Goal: Task Accomplishment & Management: Complete application form

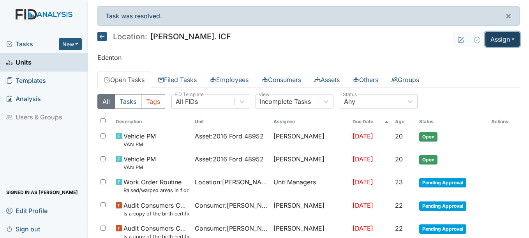
click at [485, 39] on button "Assign" at bounding box center [502, 39] width 34 height 15
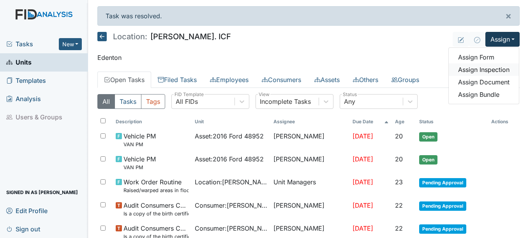
click at [481, 69] on link "Assign Inspection" at bounding box center [484, 70] width 70 height 12
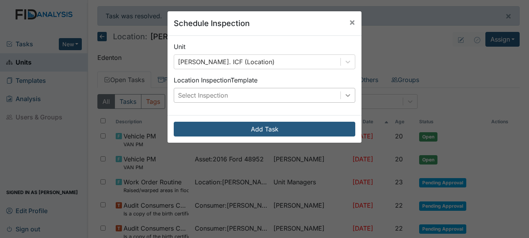
click at [344, 94] on icon at bounding box center [348, 96] width 8 height 8
click at [346, 21] on button "×" at bounding box center [352, 22] width 19 height 22
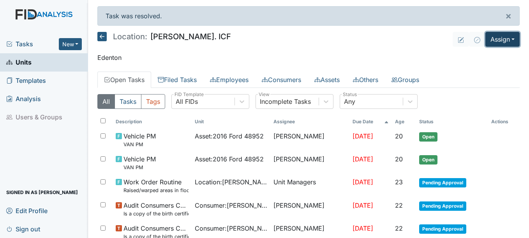
click at [497, 38] on button "Assign" at bounding box center [502, 39] width 34 height 15
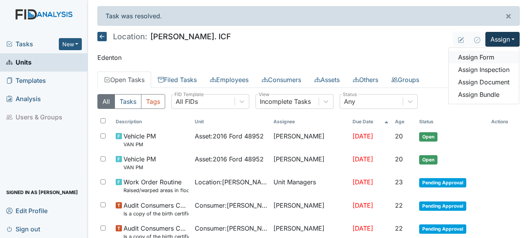
click at [485, 59] on link "Assign Form" at bounding box center [484, 57] width 70 height 12
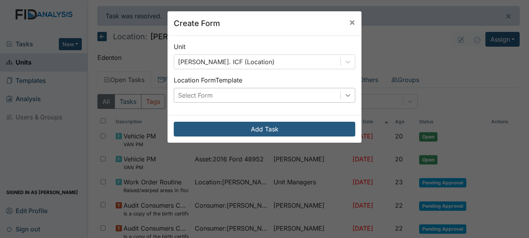
click at [347, 97] on icon at bounding box center [348, 96] width 8 height 8
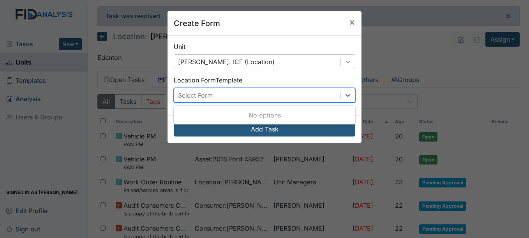
click at [346, 62] on icon at bounding box center [348, 62] width 5 height 3
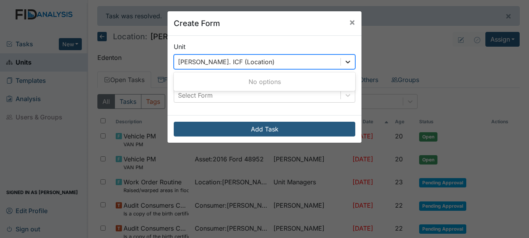
click at [346, 63] on icon at bounding box center [348, 62] width 5 height 3
click at [344, 64] on icon at bounding box center [348, 62] width 8 height 8
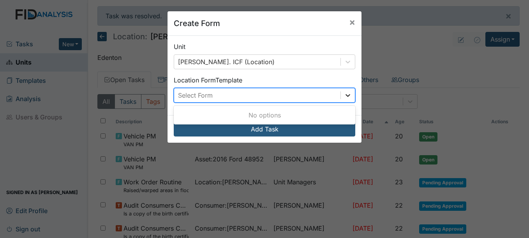
click at [349, 98] on icon at bounding box center [348, 96] width 8 height 8
click at [349, 21] on span "×" at bounding box center [352, 21] width 6 height 11
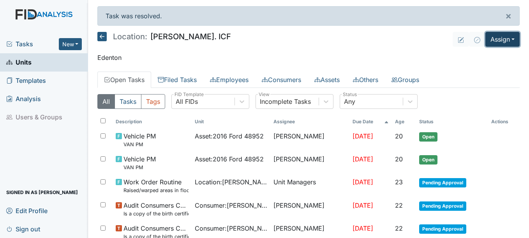
click at [494, 42] on button "Assign" at bounding box center [502, 39] width 34 height 15
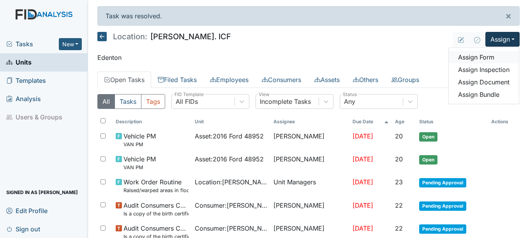
click at [482, 56] on link "Assign Form" at bounding box center [484, 57] width 70 height 12
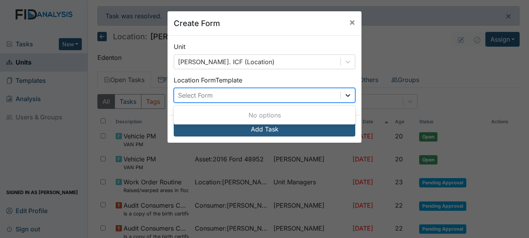
click at [344, 92] on icon at bounding box center [348, 96] width 8 height 8
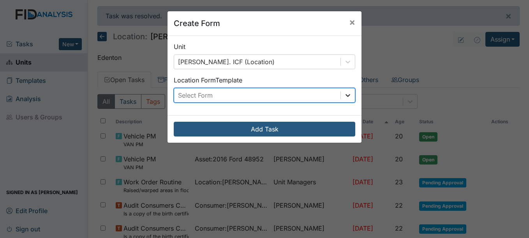
click at [341, 99] on div at bounding box center [348, 95] width 14 height 14
click at [346, 95] on icon at bounding box center [348, 95] width 5 height 3
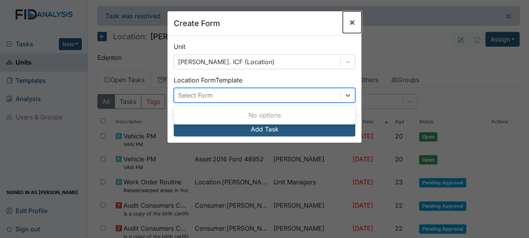
click at [352, 17] on span "×" at bounding box center [352, 21] width 6 height 11
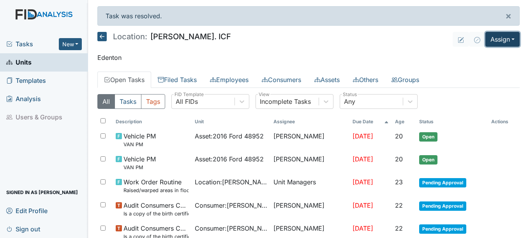
click at [509, 36] on button "Assign" at bounding box center [502, 39] width 34 height 15
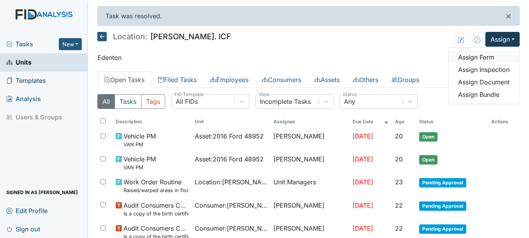
click at [477, 57] on link "Assign Form" at bounding box center [484, 57] width 70 height 12
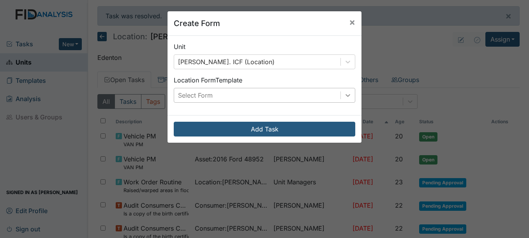
click at [346, 95] on icon at bounding box center [348, 95] width 5 height 3
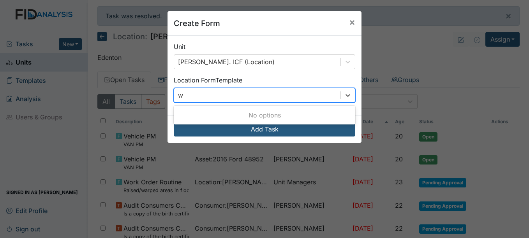
type input "w"
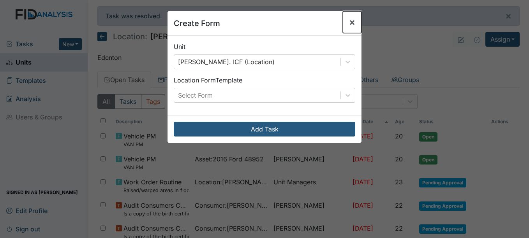
click at [352, 23] on span "×" at bounding box center [352, 21] width 6 height 11
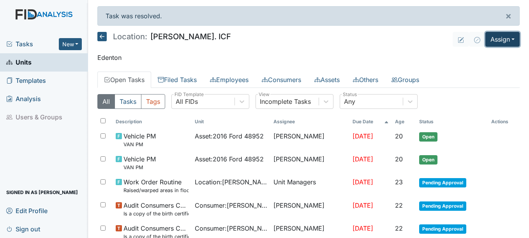
click at [501, 39] on button "Assign" at bounding box center [502, 39] width 34 height 15
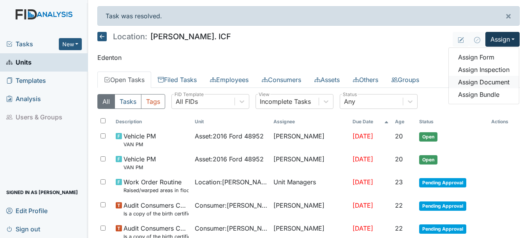
click at [489, 83] on link "Assign Document" at bounding box center [484, 82] width 70 height 12
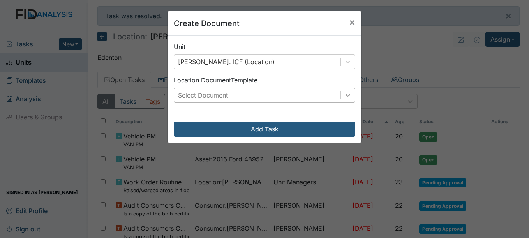
click at [346, 95] on icon at bounding box center [348, 95] width 5 height 3
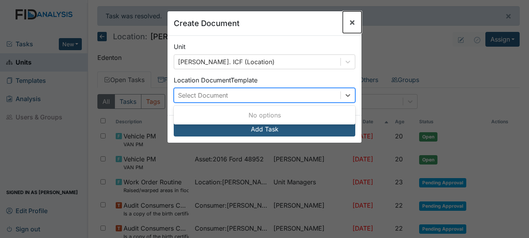
click at [349, 21] on span "×" at bounding box center [352, 21] width 6 height 11
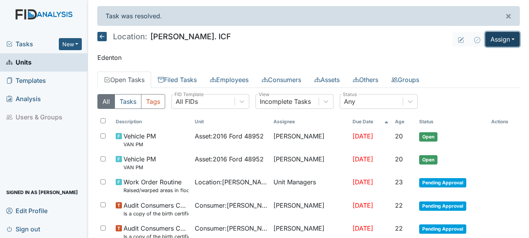
click at [502, 40] on button "Assign" at bounding box center [502, 39] width 34 height 15
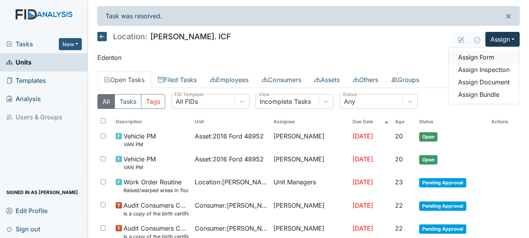
click at [478, 55] on link "Assign Form" at bounding box center [484, 57] width 70 height 12
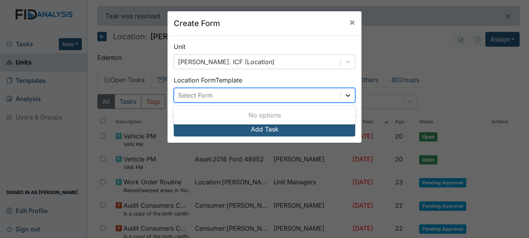
click at [347, 93] on icon at bounding box center [348, 96] width 8 height 8
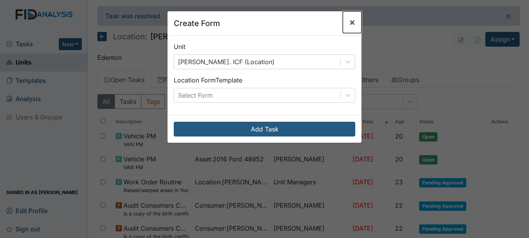
click at [350, 27] on span "×" at bounding box center [352, 21] width 6 height 11
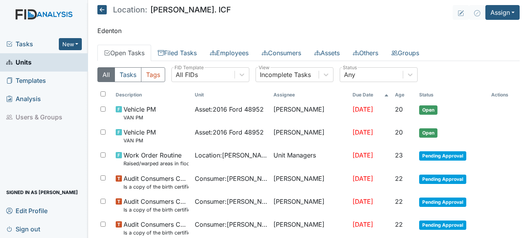
scroll to position [39, 0]
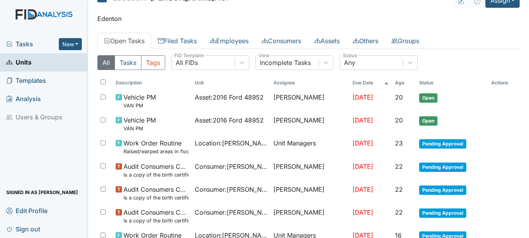
click at [117, 45] on link "Open Tasks" at bounding box center [124, 41] width 54 height 16
click at [192, 39] on link "Filed Tasks" at bounding box center [177, 41] width 52 height 16
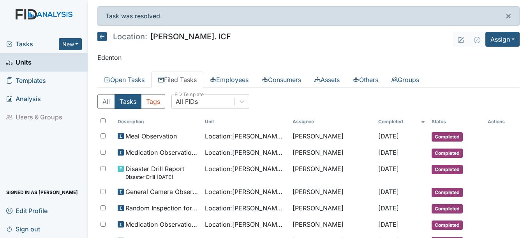
click at [30, 61] on span "Units" at bounding box center [18, 62] width 25 height 12
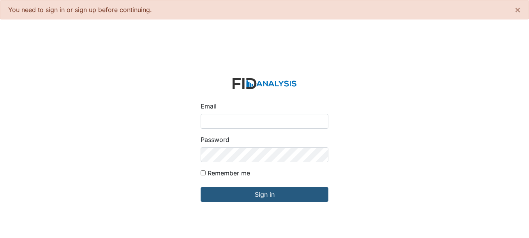
click at [256, 124] on input "Email" at bounding box center [265, 121] width 128 height 15
type input "[EMAIL_ADDRESS][DOMAIN_NAME]"
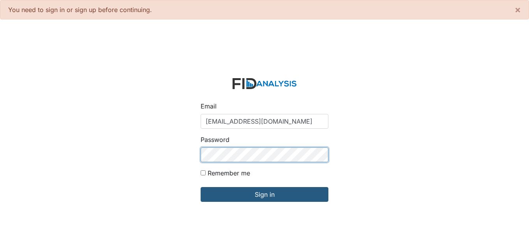
click at [201, 187] on input "Sign in" at bounding box center [265, 194] width 128 height 15
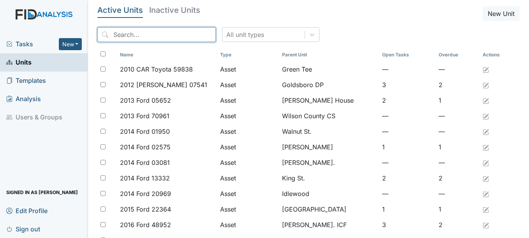
click at [116, 35] on input "search" at bounding box center [156, 34] width 118 height 15
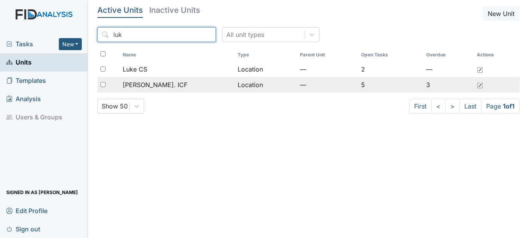
type input "luk"
click at [138, 83] on span "[PERSON_NAME]. ICF" at bounding box center [155, 84] width 65 height 9
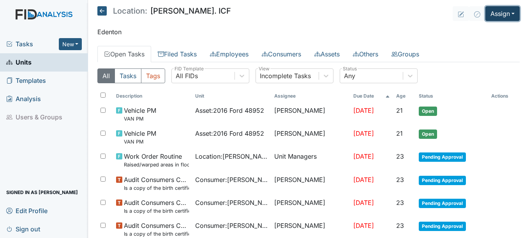
click at [496, 19] on button "Assign" at bounding box center [502, 13] width 34 height 15
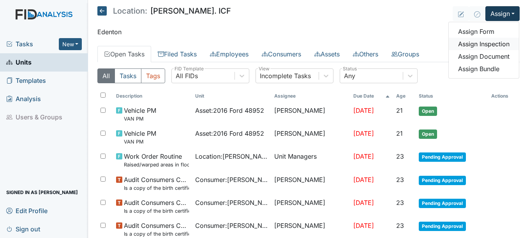
click at [478, 43] on link "Assign Inspection" at bounding box center [484, 44] width 70 height 12
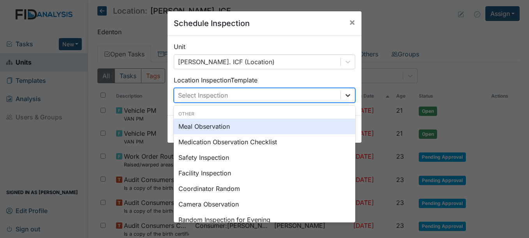
click at [347, 95] on icon at bounding box center [348, 96] width 8 height 8
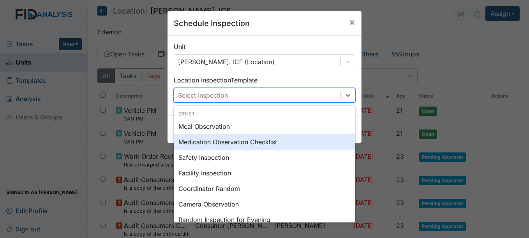
scroll to position [134, 0]
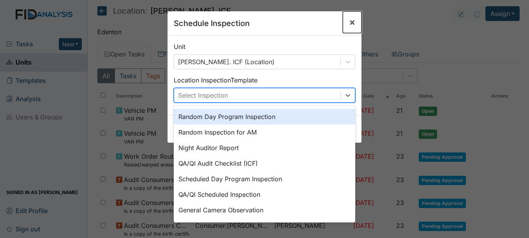
click at [349, 23] on span "×" at bounding box center [352, 21] width 6 height 11
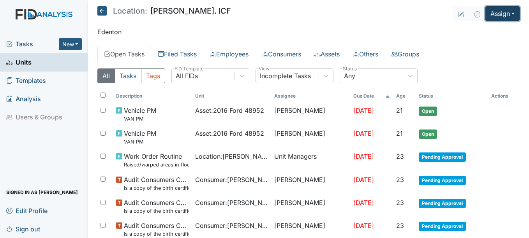
click at [500, 16] on button "Assign" at bounding box center [502, 13] width 34 height 15
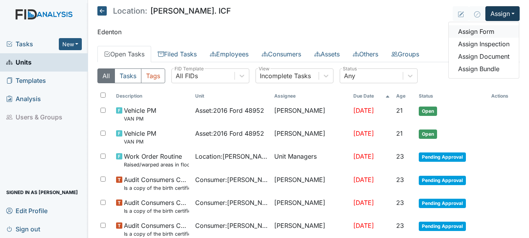
click at [481, 34] on link "Assign Form" at bounding box center [484, 31] width 70 height 12
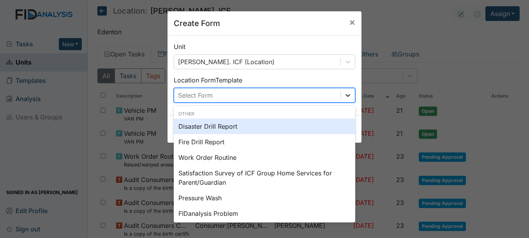
click at [348, 93] on icon at bounding box center [348, 96] width 8 height 8
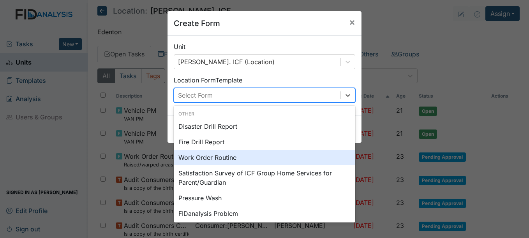
click at [218, 156] on div "Work Order Routine" at bounding box center [265, 158] width 182 height 16
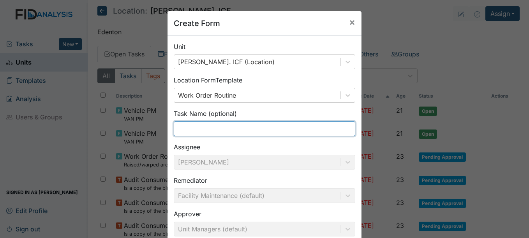
click at [235, 127] on input "text" at bounding box center [265, 129] width 182 height 15
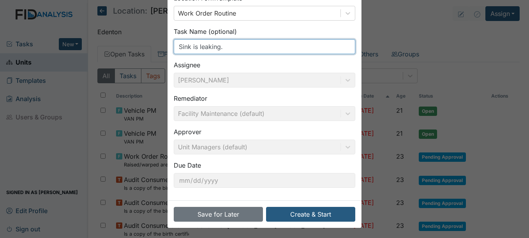
scroll to position [83, 0]
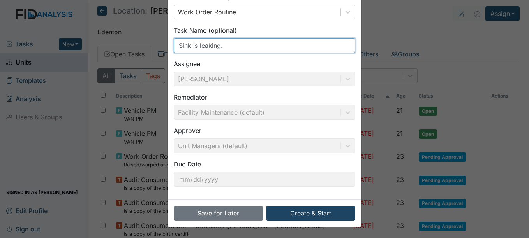
type input "Sink is leaking."
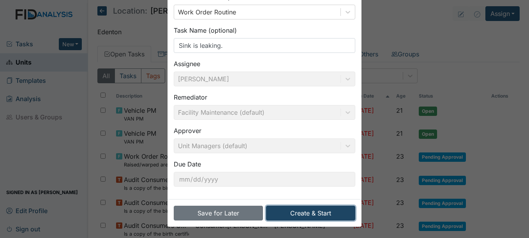
click at [319, 211] on button "Create & Start" at bounding box center [310, 213] width 89 height 15
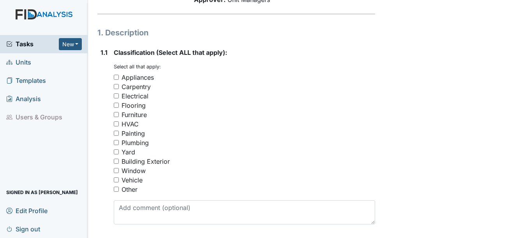
scroll to position [117, 0]
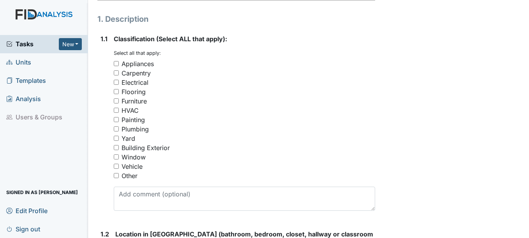
click at [140, 127] on div "Plumbing" at bounding box center [135, 129] width 27 height 9
click at [119, 127] on input "Plumbing" at bounding box center [116, 129] width 5 height 5
checkbox input "true"
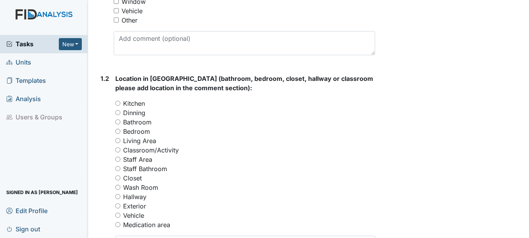
scroll to position [312, 0]
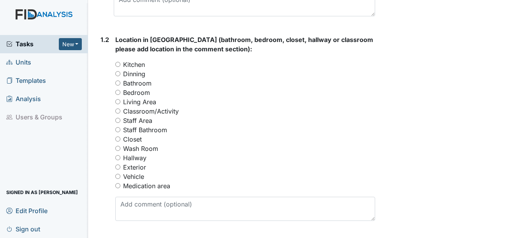
click at [145, 84] on label "Bathroom" at bounding box center [137, 83] width 28 height 9
click at [120, 84] on input "Bathroom" at bounding box center [117, 83] width 5 height 5
radio input "true"
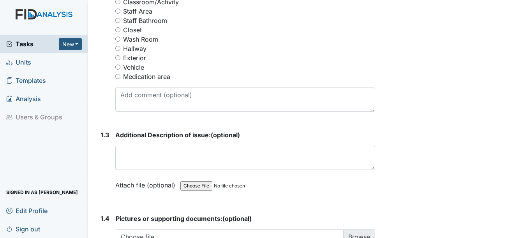
scroll to position [429, 0]
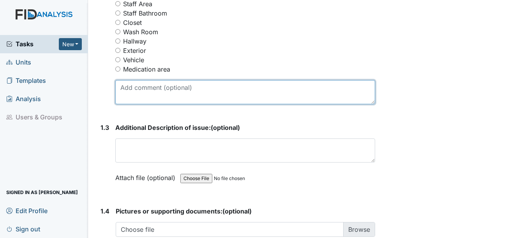
click at [158, 94] on textarea at bounding box center [244, 92] width 259 height 24
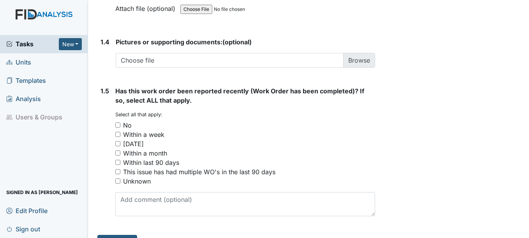
scroll to position [616, 0]
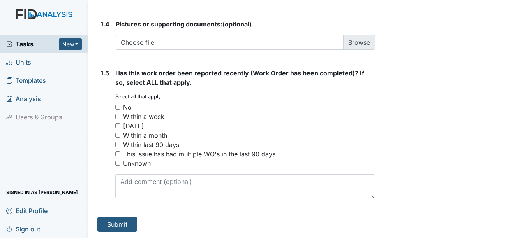
type textarea "Near bedroom #5."
click at [129, 109] on div "No" at bounding box center [127, 107] width 9 height 9
click at [120, 109] on input "No" at bounding box center [117, 107] width 5 height 5
checkbox input "true"
click at [123, 222] on button "Submit" at bounding box center [117, 224] width 40 height 15
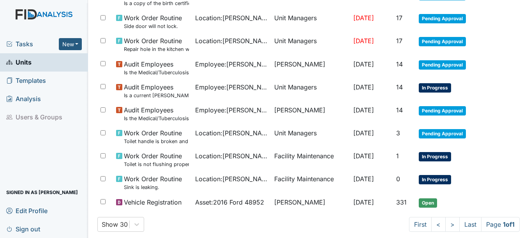
scroll to position [269, 0]
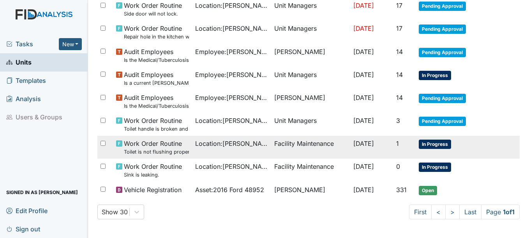
click at [443, 146] on span "In Progress" at bounding box center [435, 144] width 32 height 9
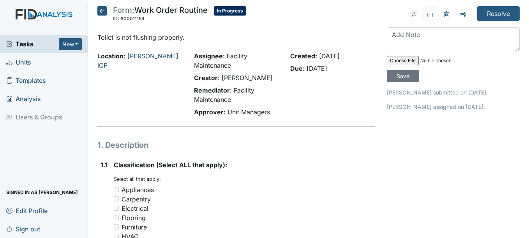
click at [103, 14] on icon at bounding box center [101, 10] width 9 height 9
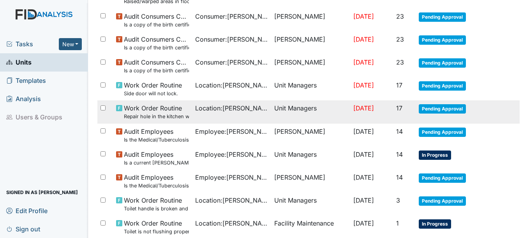
scroll to position [166, 0]
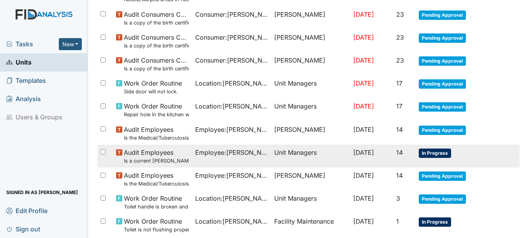
click at [435, 155] on span "In Progress" at bounding box center [435, 153] width 32 height 9
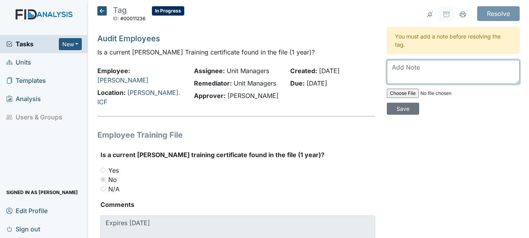
click at [403, 67] on textarea at bounding box center [453, 72] width 133 height 24
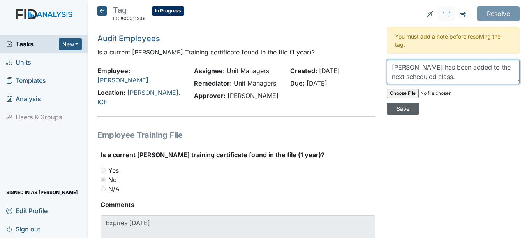
type textarea "[PERSON_NAME] has been added to the next scheduled class."
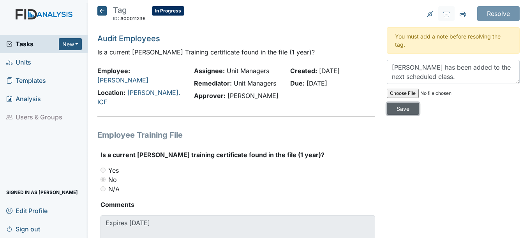
click at [410, 110] on input "Save" at bounding box center [403, 109] width 32 height 12
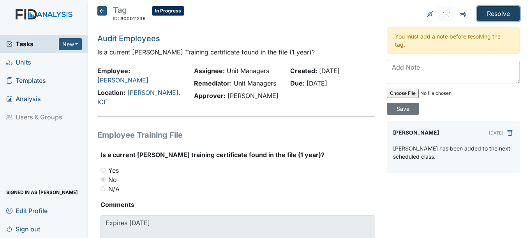
click at [493, 9] on input "Resolve" at bounding box center [498, 13] width 42 height 15
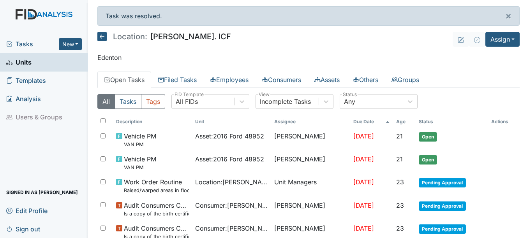
click at [15, 42] on span "Tasks" at bounding box center [32, 43] width 53 height 9
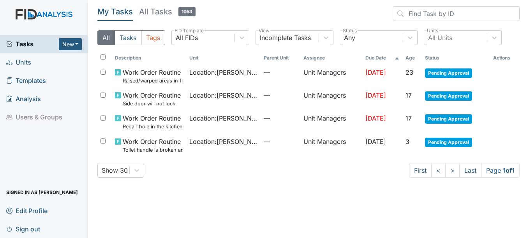
click at [24, 65] on span "Units" at bounding box center [18, 62] width 25 height 12
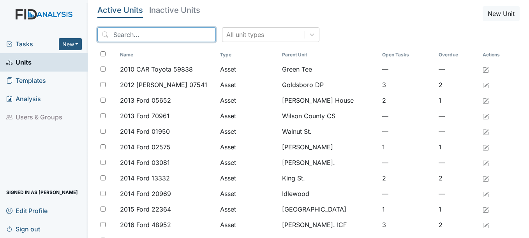
click at [177, 41] on input "search" at bounding box center [156, 34] width 118 height 15
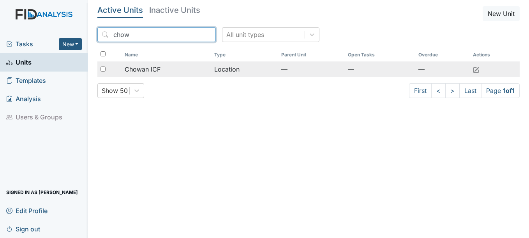
type input "chow"
click at [157, 71] on span "Chowan ICF" at bounding box center [143, 69] width 36 height 9
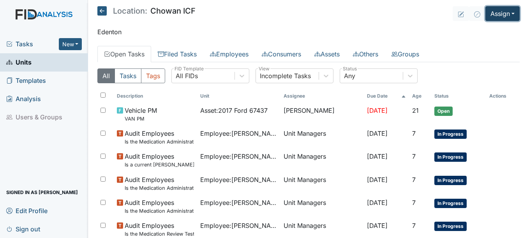
click at [508, 16] on button "Assign" at bounding box center [502, 13] width 34 height 15
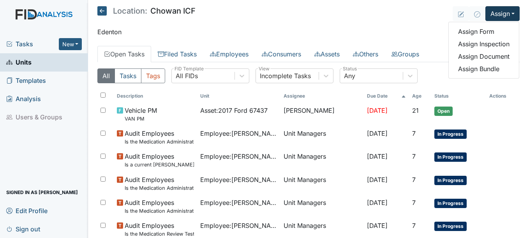
click at [289, 28] on p "Edenton" at bounding box center [308, 31] width 422 height 9
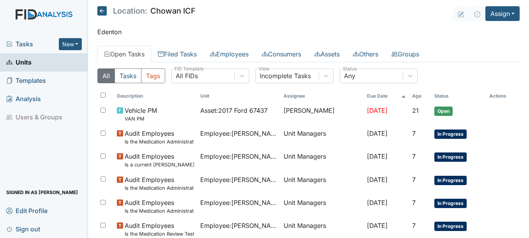
click at [129, 53] on link "Open Tasks" at bounding box center [124, 54] width 54 height 16
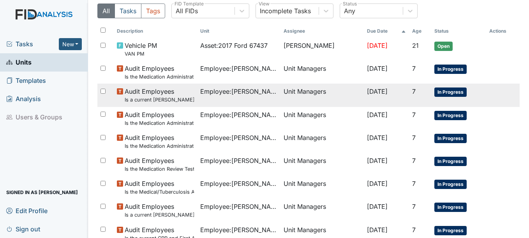
scroll to position [78, 0]
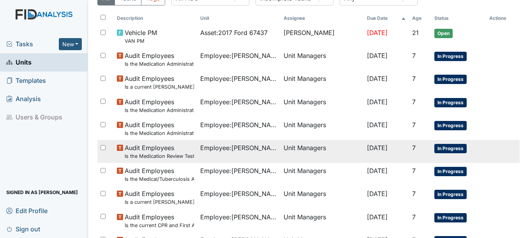
click at [446, 148] on span "In Progress" at bounding box center [450, 148] width 32 height 9
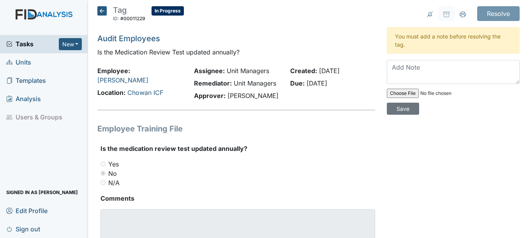
click at [104, 10] on icon at bounding box center [101, 10] width 9 height 9
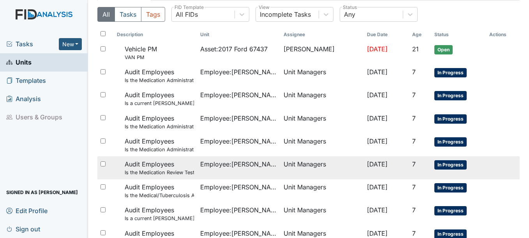
scroll to position [61, 0]
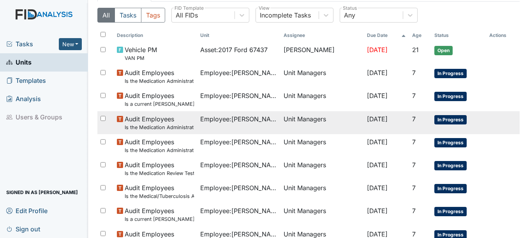
click at [230, 115] on span "Employee : [PERSON_NAME]" at bounding box center [238, 119] width 77 height 9
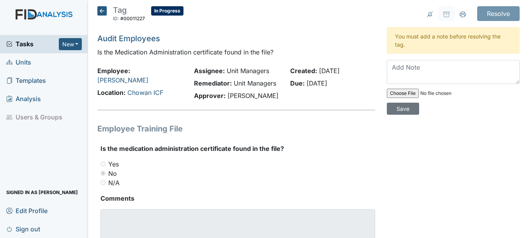
click at [100, 10] on icon at bounding box center [101, 10] width 9 height 9
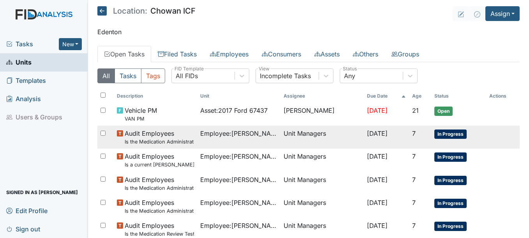
click at [450, 134] on span "In Progress" at bounding box center [450, 134] width 32 height 9
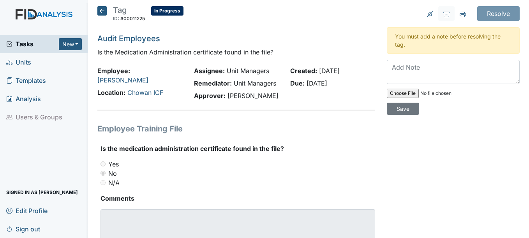
click at [106, 11] on icon at bounding box center [101, 10] width 9 height 9
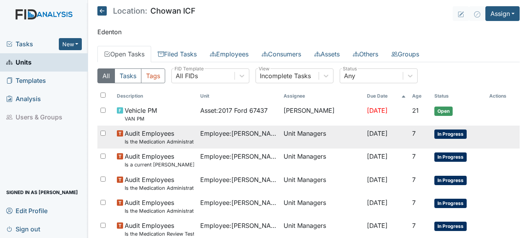
click at [460, 134] on span "In Progress" at bounding box center [450, 134] width 32 height 9
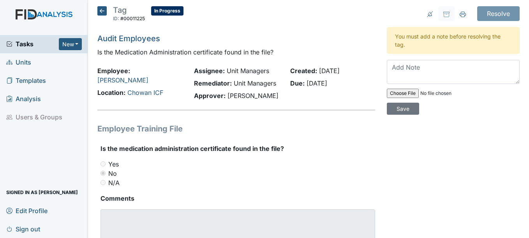
click at [101, 10] on icon at bounding box center [101, 10] width 9 height 9
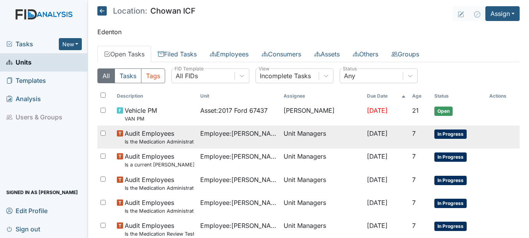
click at [449, 133] on span "In Progress" at bounding box center [450, 134] width 32 height 9
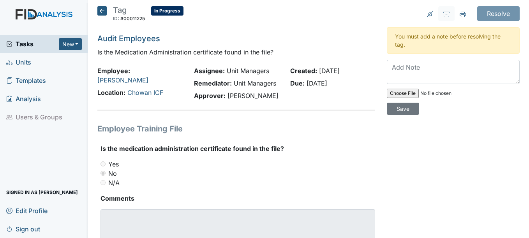
click at [103, 12] on icon at bounding box center [101, 10] width 9 height 9
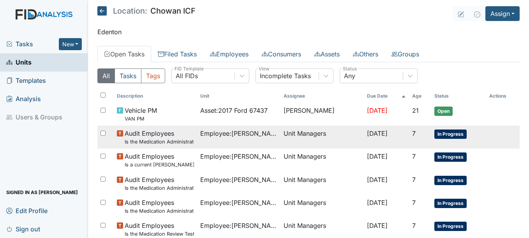
click at [455, 135] on span "In Progress" at bounding box center [450, 134] width 32 height 9
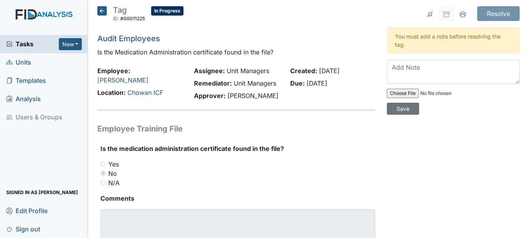
click at [105, 11] on icon at bounding box center [101, 10] width 9 height 9
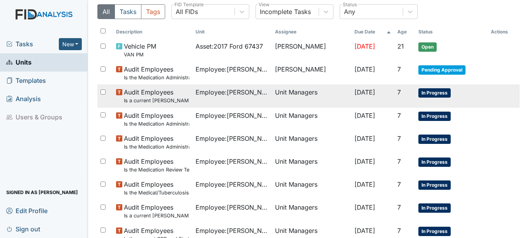
scroll to position [78, 0]
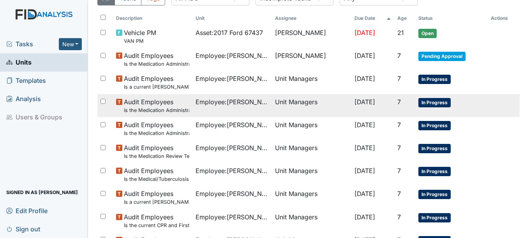
click at [423, 108] on td "In Progress" at bounding box center [451, 105] width 72 height 23
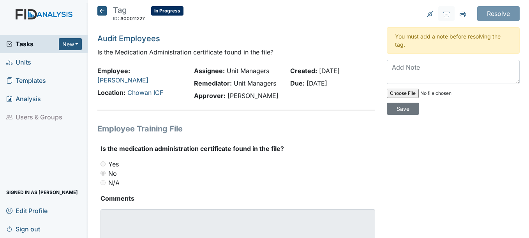
click at [101, 12] on icon at bounding box center [101, 10] width 9 height 9
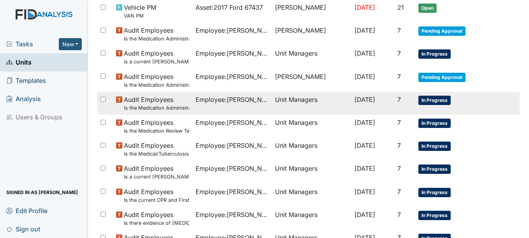
scroll to position [117, 0]
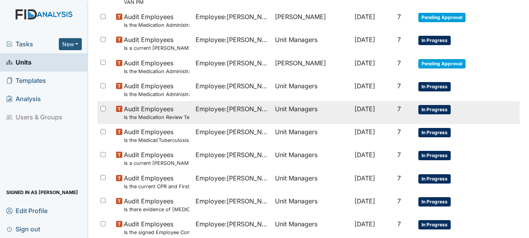
click at [440, 114] on span "In Progress" at bounding box center [434, 109] width 32 height 9
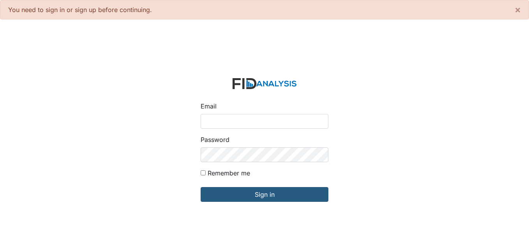
click at [254, 127] on input "Email" at bounding box center [265, 121] width 128 height 15
type input "[EMAIL_ADDRESS][DOMAIN_NAME]"
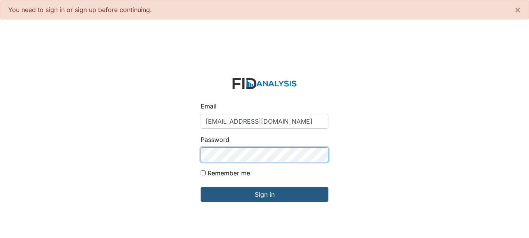
click at [201, 187] on input "Sign in" at bounding box center [265, 194] width 128 height 15
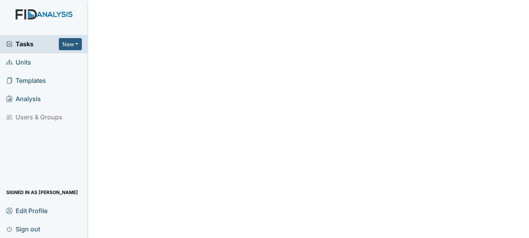
click at [31, 61] on link "Units" at bounding box center [44, 62] width 88 height 18
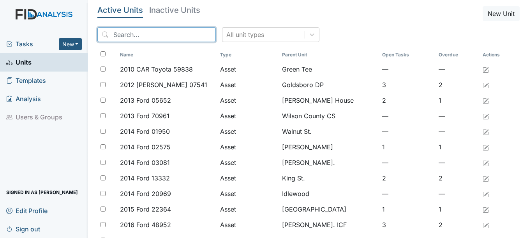
click at [143, 39] on input "search" at bounding box center [156, 34] width 118 height 15
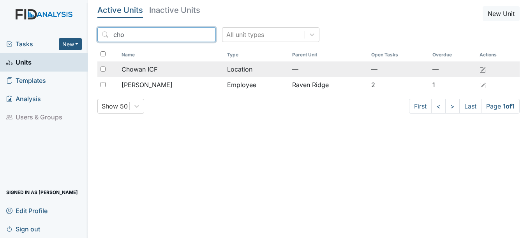
type input "cho"
click at [163, 68] on div "Chowan ICF" at bounding box center [171, 69] width 99 height 9
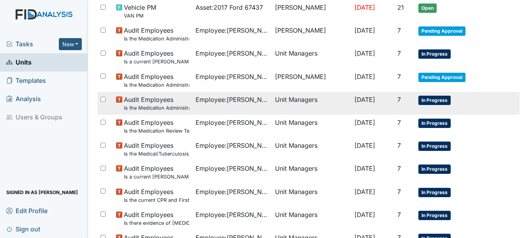
scroll to position [117, 0]
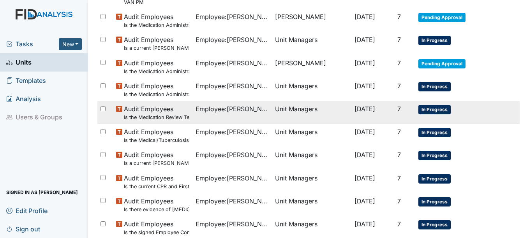
click at [430, 109] on span "In Progress" at bounding box center [434, 109] width 32 height 9
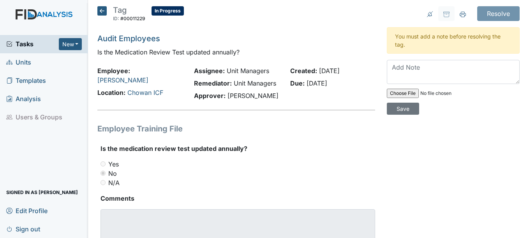
click at [104, 9] on icon at bounding box center [101, 10] width 9 height 9
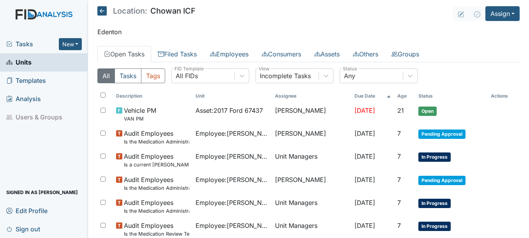
click at [101, 11] on icon at bounding box center [101, 10] width 9 height 9
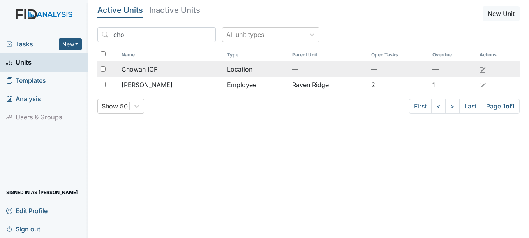
click at [143, 67] on span "Chowan ICF" at bounding box center [140, 69] width 36 height 9
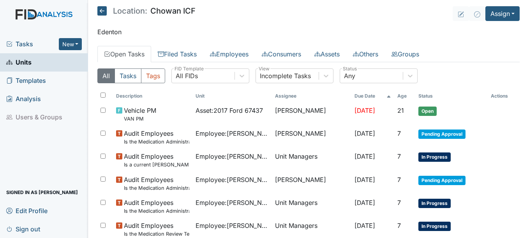
click at [102, 10] on icon at bounding box center [101, 10] width 9 height 9
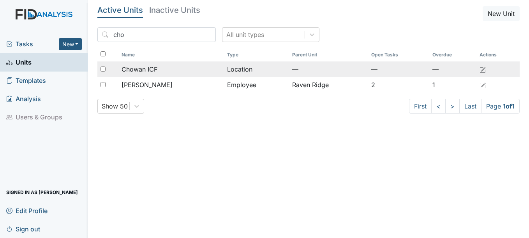
click at [148, 67] on span "Chowan ICF" at bounding box center [140, 69] width 36 height 9
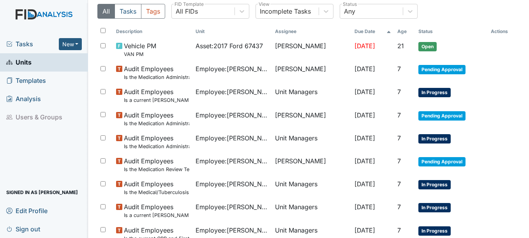
scroll to position [78, 0]
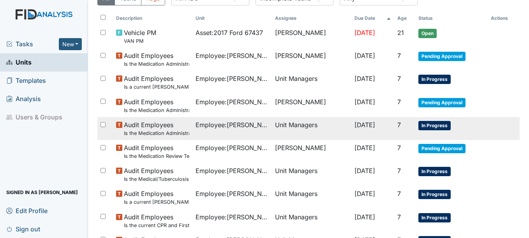
click at [425, 131] on td "In Progress" at bounding box center [451, 128] width 72 height 23
